Goal: Task Accomplishment & Management: Use online tool/utility

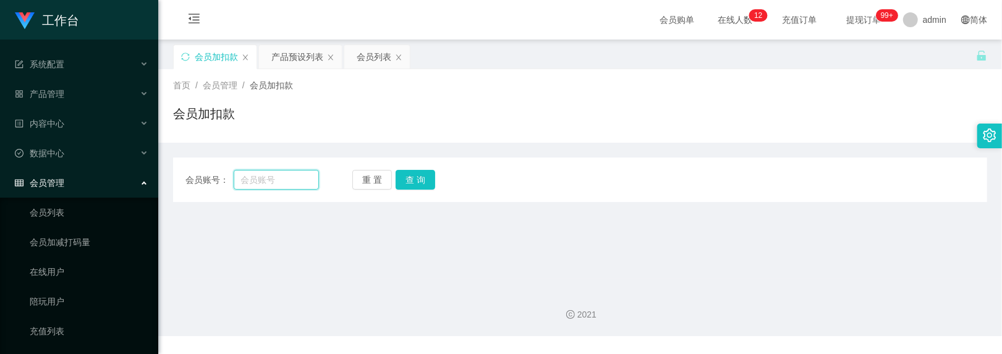
click at [290, 178] on input "text" at bounding box center [277, 180] width 86 height 20
paste input "zhanghe800"
type input "zhanghe800"
drag, startPoint x: 387, startPoint y: 176, endPoint x: 397, endPoint y: 176, distance: 9.9
click at [387, 176] on button "重 置" at bounding box center [372, 180] width 40 height 20
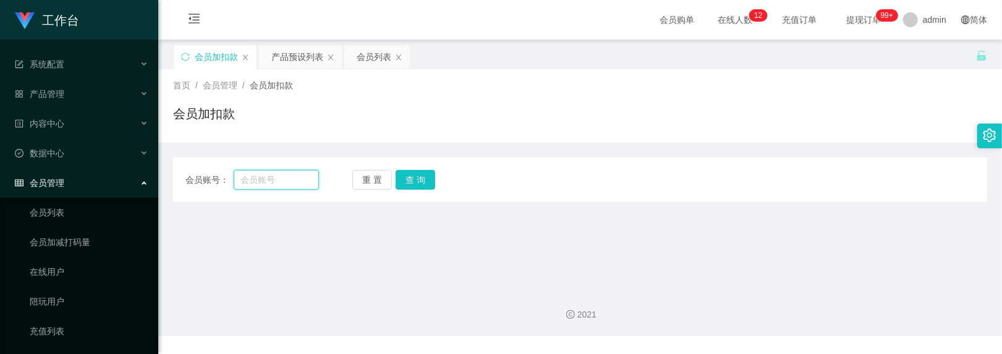
click at [293, 179] on input "text" at bounding box center [277, 180] width 86 height 20
paste input "zhanghe800"
type input "zhanghe800"
click at [400, 176] on button "查 询" at bounding box center [415, 180] width 40 height 20
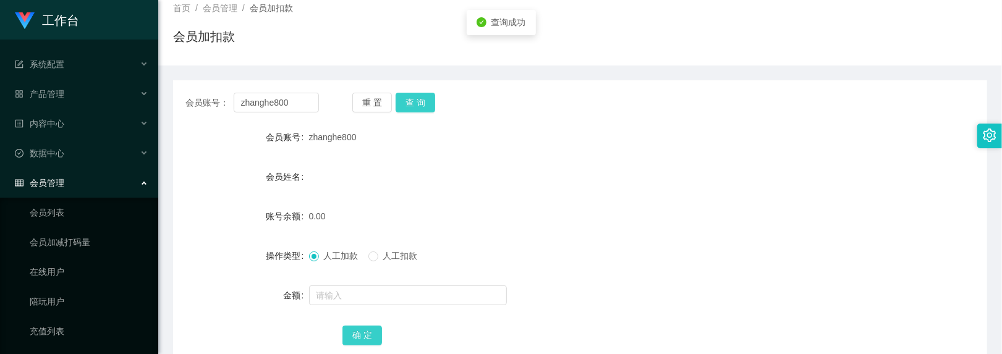
scroll to position [154, 0]
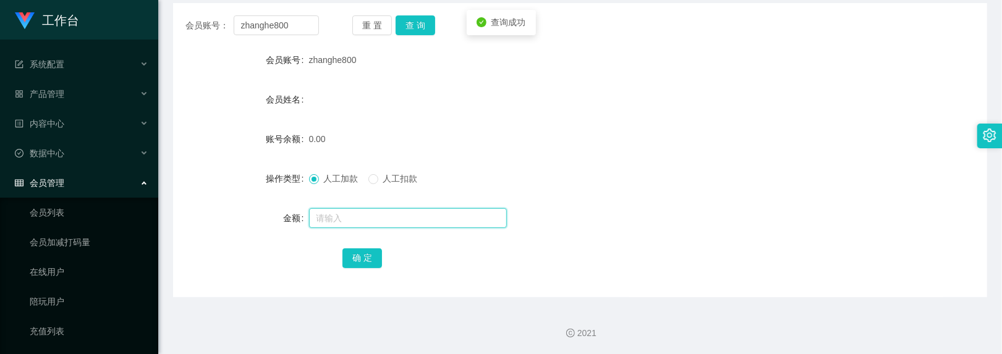
click at [350, 216] on input "text" at bounding box center [408, 218] width 198 height 20
type input "500"
click at [348, 264] on button "确 定" at bounding box center [362, 258] width 40 height 20
drag, startPoint x: 358, startPoint y: 19, endPoint x: 345, endPoint y: 28, distance: 16.8
click at [358, 19] on button "重 置" at bounding box center [372, 25] width 40 height 20
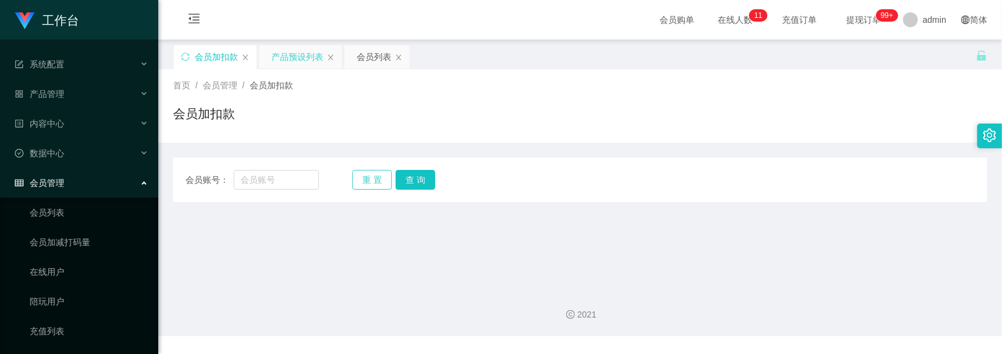
scroll to position [0, 0]
click at [277, 174] on input "text" at bounding box center [277, 180] width 86 height 20
paste input "Shadow3103"
type input "Shadow3103"
click at [403, 181] on button "查 询" at bounding box center [415, 180] width 40 height 20
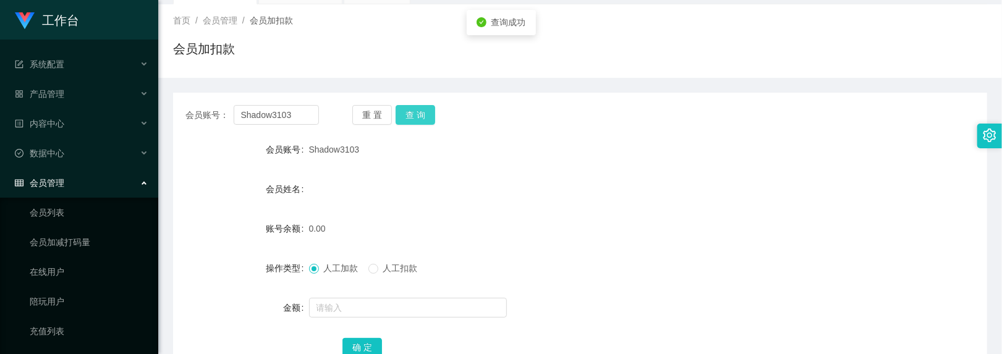
scroll to position [154, 0]
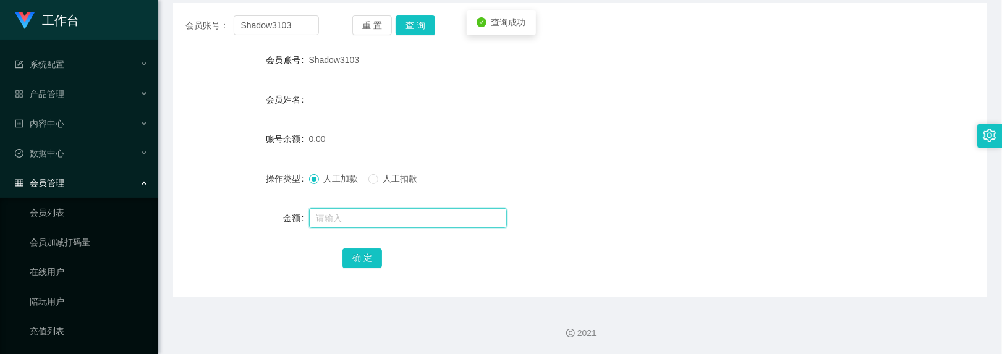
click at [339, 225] on input "text" at bounding box center [408, 218] width 198 height 20
type input "500"
drag, startPoint x: 366, startPoint y: 258, endPoint x: 277, endPoint y: 245, distance: 89.9
click at [366, 258] on button "确 定" at bounding box center [362, 258] width 40 height 20
